Goal: Task Accomplishment & Management: Use online tool/utility

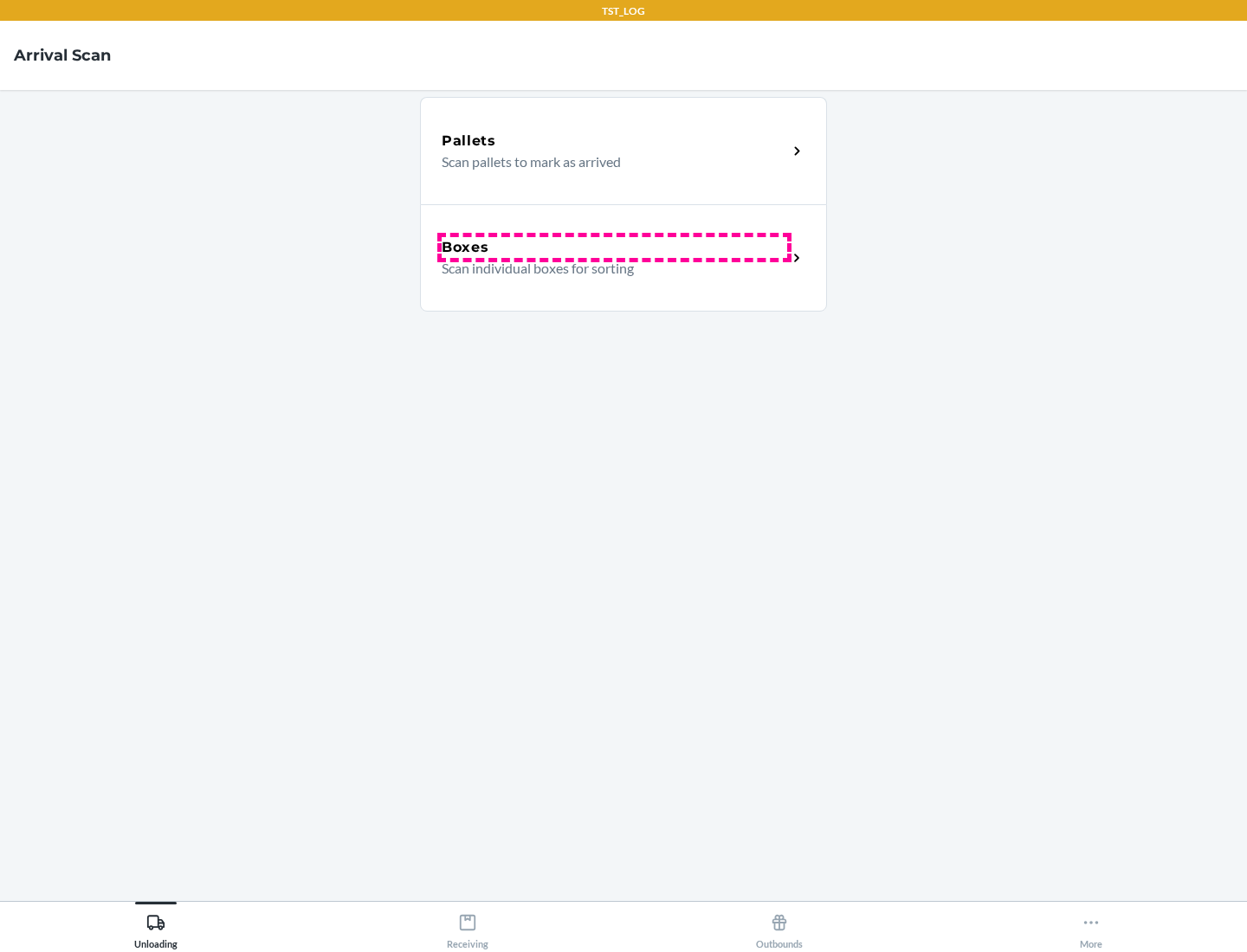
click at [614, 248] on div "Boxes" at bounding box center [614, 247] width 346 height 20
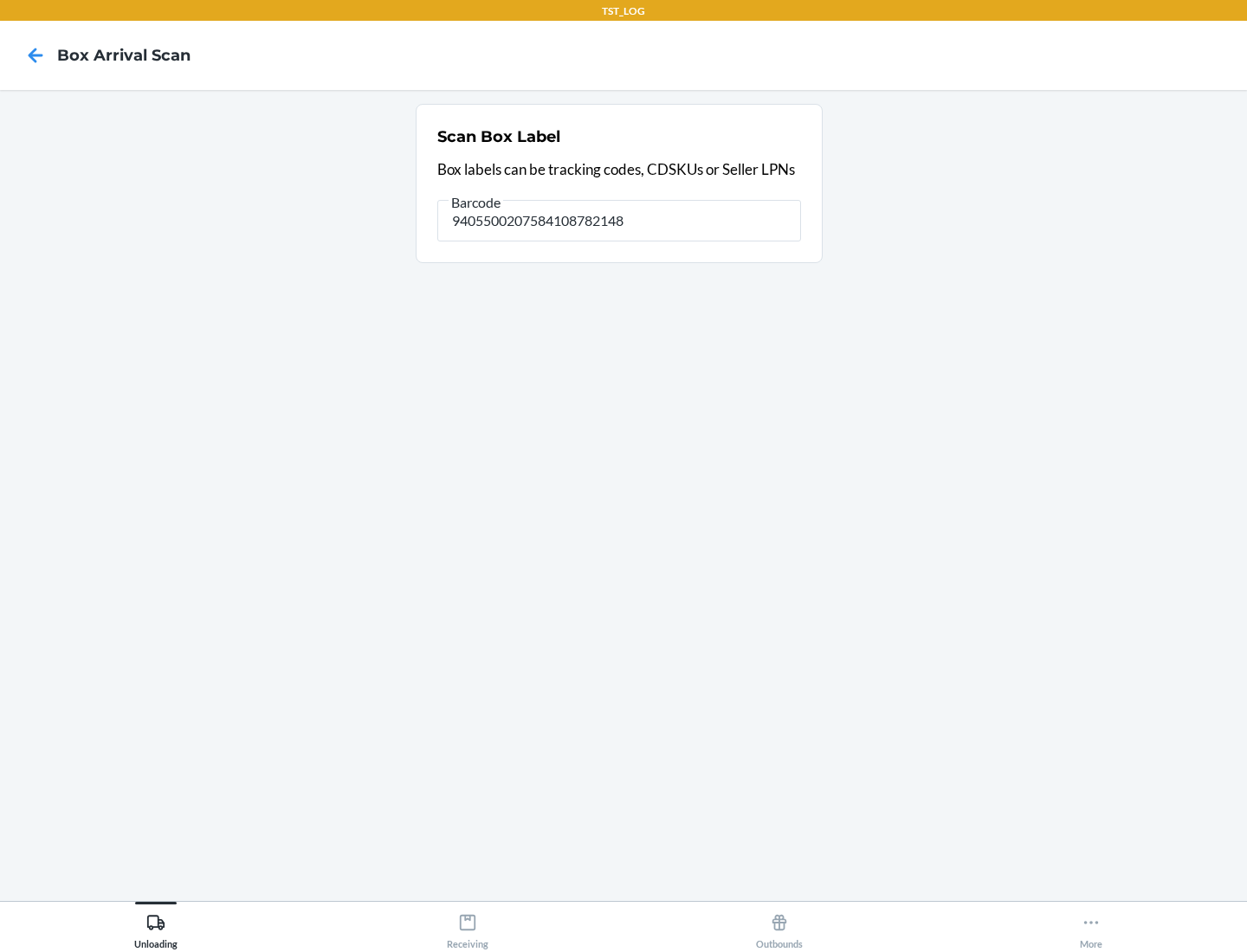
type input "9405500207584108782148"
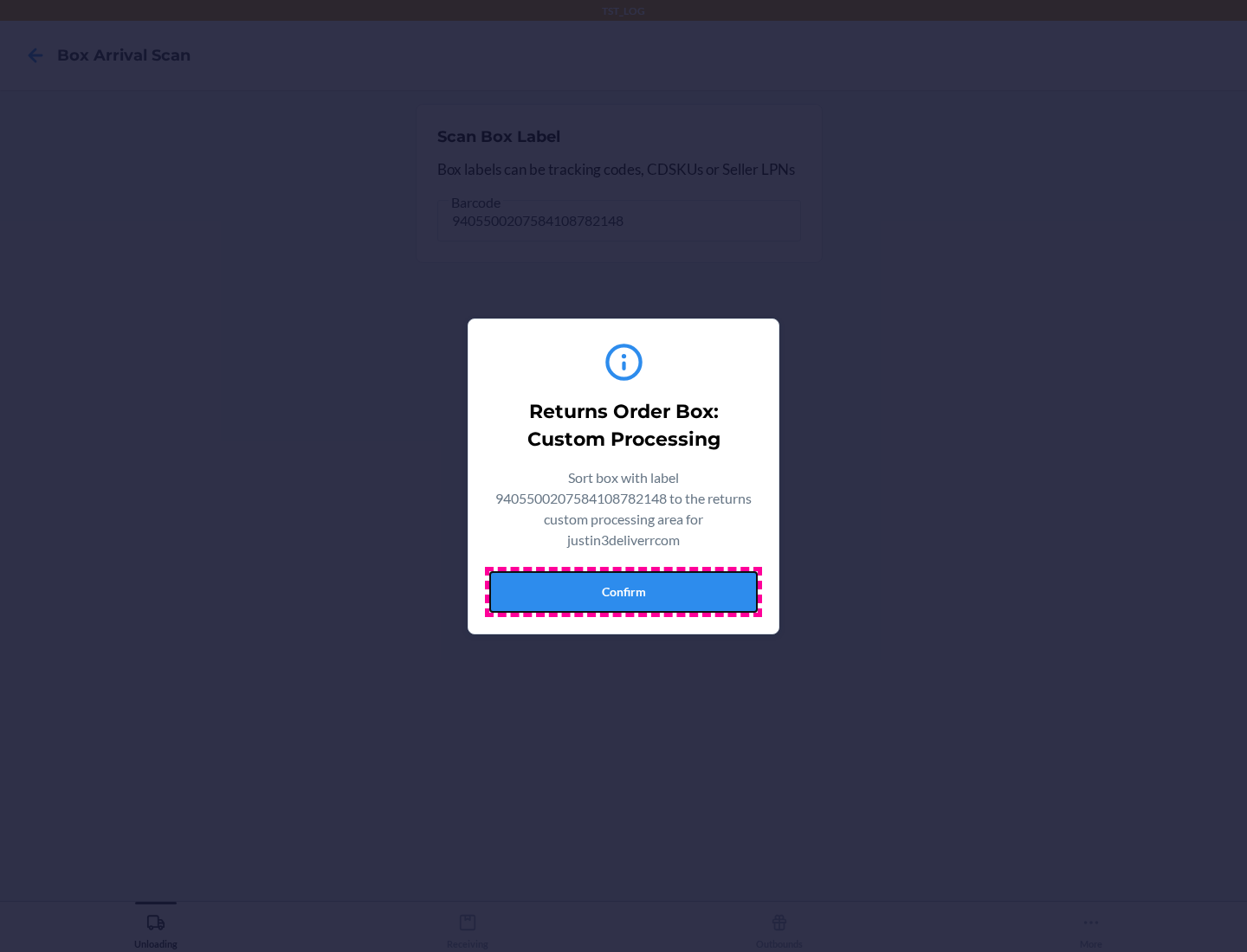
click at [624, 591] on button "Confirm" at bounding box center [623, 591] width 268 height 42
